Goal: Task Accomplishment & Management: Use online tool/utility

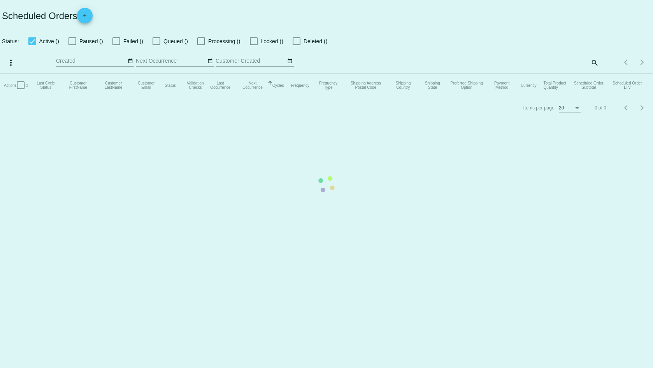
checkbox input "true"
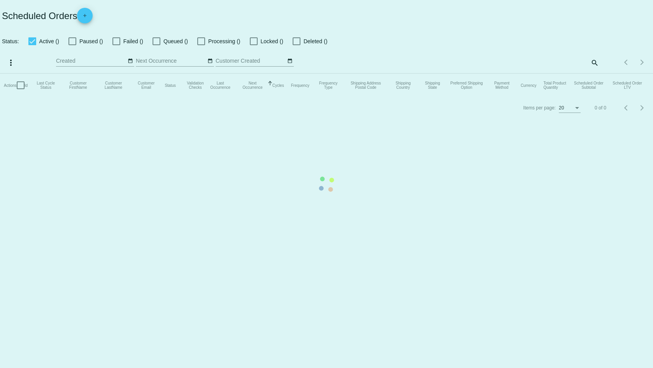
checkbox input "true"
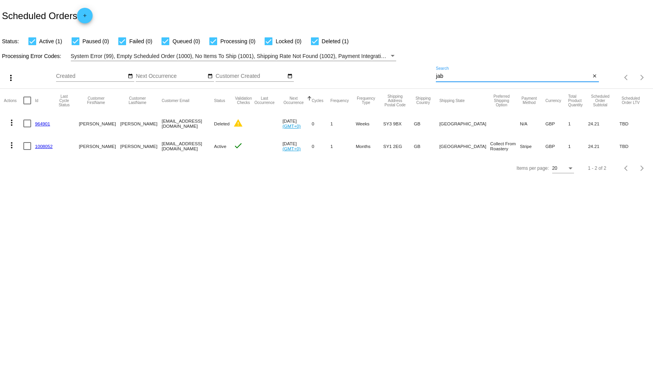
drag, startPoint x: 444, startPoint y: 75, endPoint x: 428, endPoint y: 74, distance: 16.0
click at [428, 74] on div "more_vert Aug Jan Feb Mar [DATE]" at bounding box center [326, 75] width 653 height 28
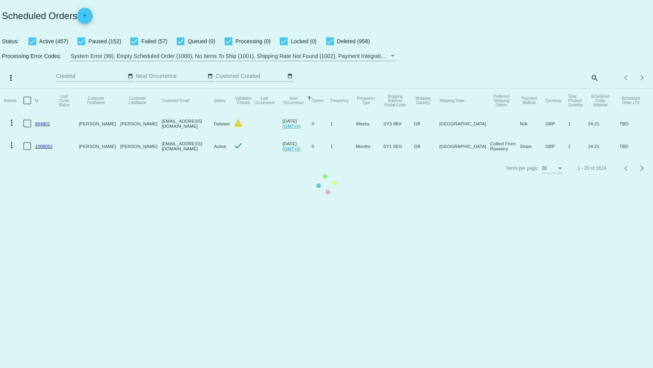
click at [592, 89] on mat-table "Actions Id Last Cycle Status Customer FirstName Customer LastName Customer Emai…" at bounding box center [326, 123] width 653 height 68
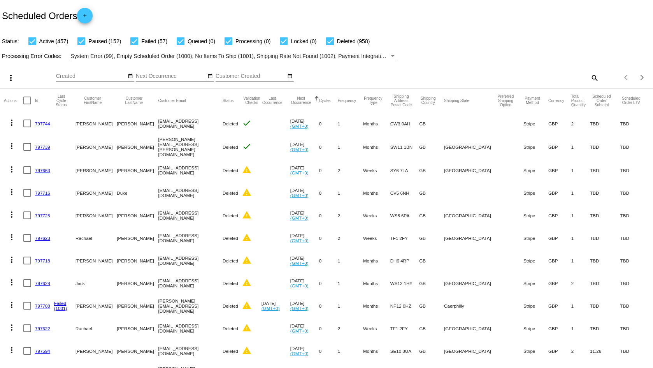
click at [589, 79] on mat-icon "search" at bounding box center [593, 78] width 9 height 12
click at [578, 76] on input "Search" at bounding box center [517, 76] width 163 height 6
type input "3d"
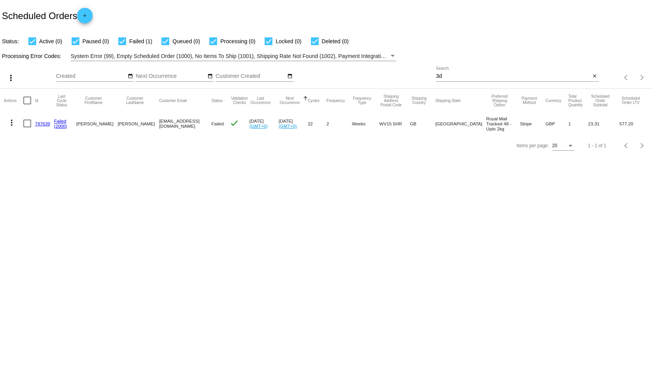
click at [35, 124] on link "797639" at bounding box center [42, 123] width 15 height 5
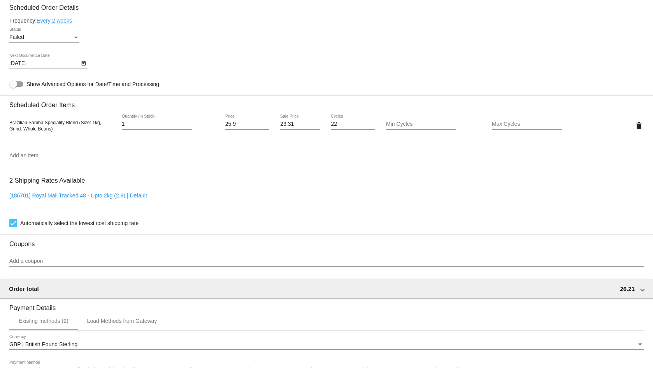
scroll to position [467, 0]
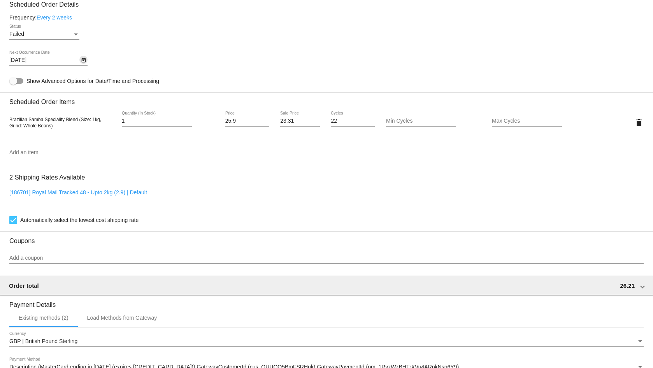
click at [84, 58] on icon "Open calendar" at bounding box center [83, 60] width 5 height 9
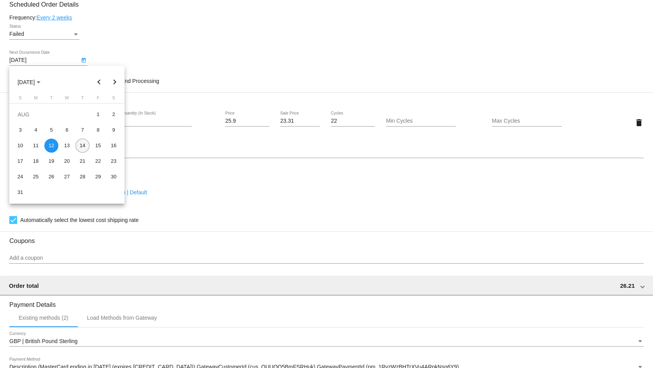
click at [80, 146] on div "14" at bounding box center [82, 146] width 14 height 14
type input "[DATE]"
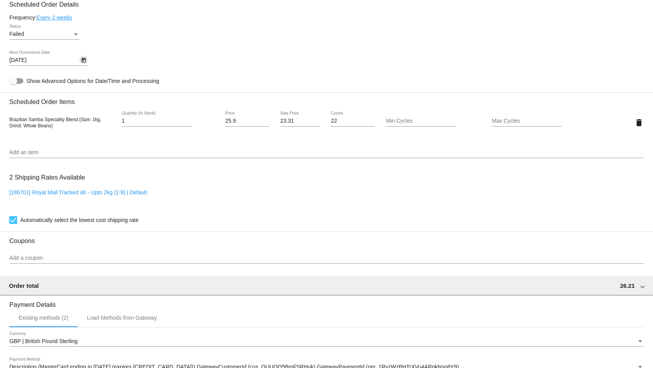
click at [76, 37] on div "Status" at bounding box center [75, 34] width 7 height 6
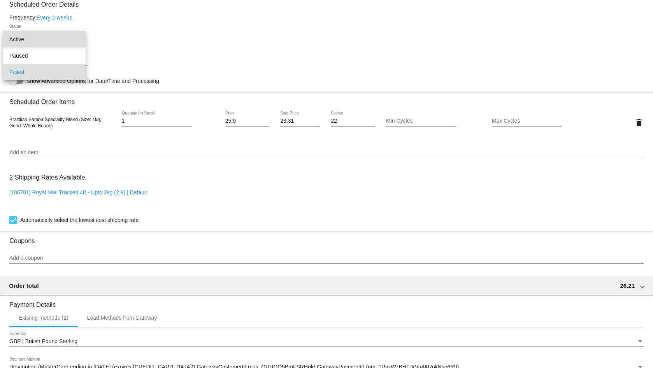
click at [51, 40] on span "Active" at bounding box center [44, 39] width 70 height 16
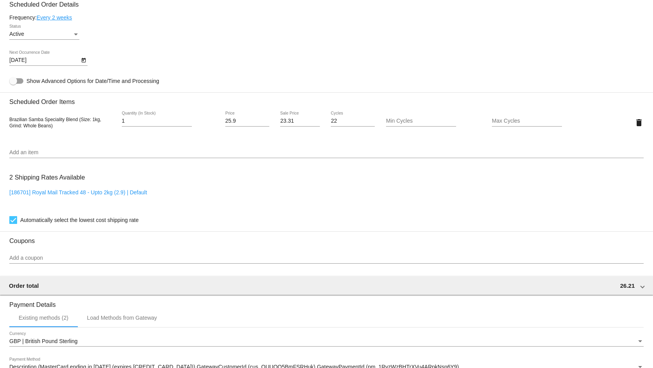
click at [132, 49] on mat-card-content "Customer 5444829: [PERSON_NAME] [EMAIL_ADDRESS][DOMAIN_NAME] Customer Shipping …" at bounding box center [326, 90] width 634 height 733
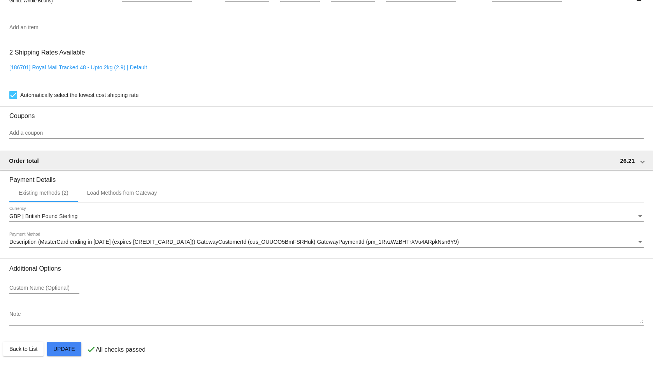
scroll to position [592, 0]
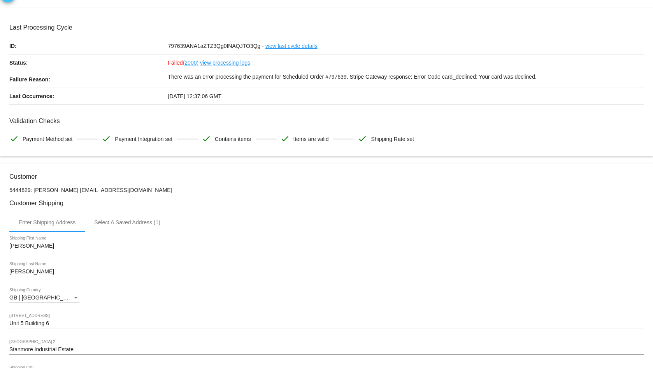
scroll to position [0, 0]
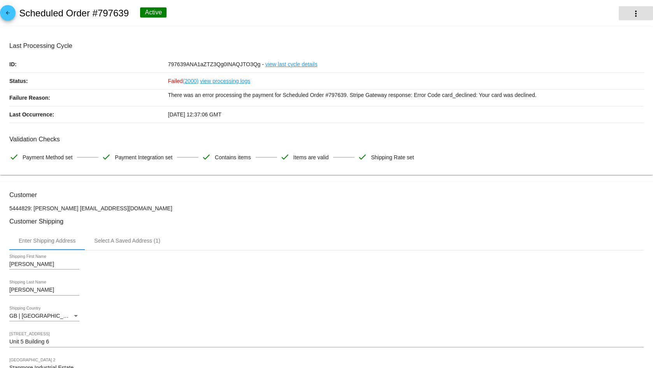
click at [624, 14] on button "more_vert" at bounding box center [636, 13] width 34 height 14
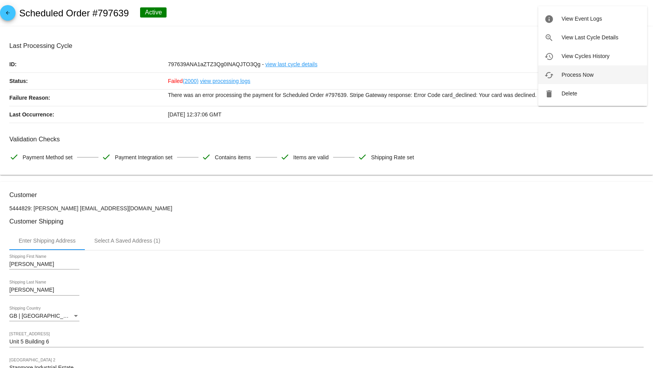
click at [576, 73] on span "Process Now" at bounding box center [577, 75] width 32 height 6
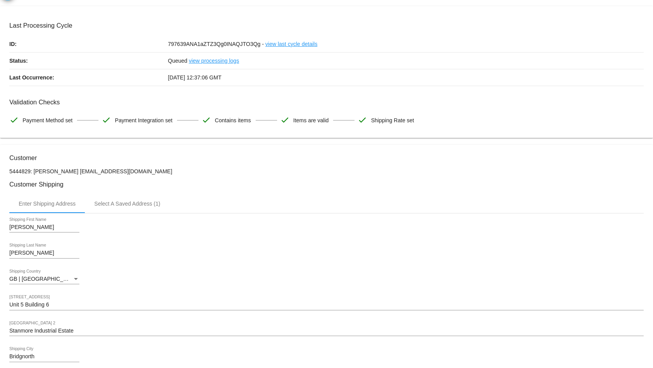
scroll to position [39, 0]
